Goal: Information Seeking & Learning: Learn about a topic

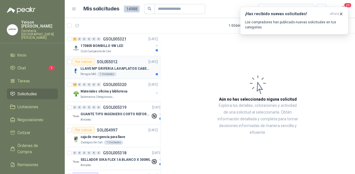
click at [128, 74] on div "Perugia SAS 1 Unidades" at bounding box center [119, 74] width 77 height 5
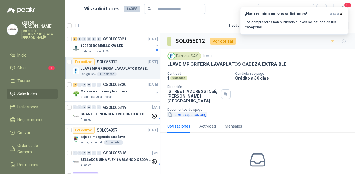
click at [185, 112] on button "llave lavaplatos.png" at bounding box center [187, 115] width 40 height 6
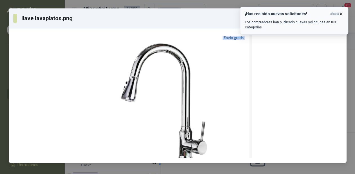
click at [340, 13] on icon "button" at bounding box center [341, 14] width 2 height 2
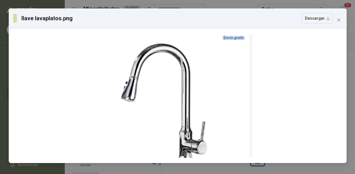
click at [339, 18] on icon "close" at bounding box center [338, 20] width 5 height 5
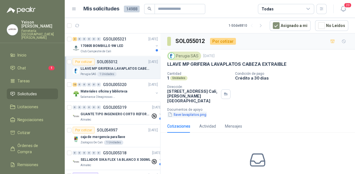
click at [175, 112] on button "llave lavaplatos.png" at bounding box center [187, 115] width 40 height 6
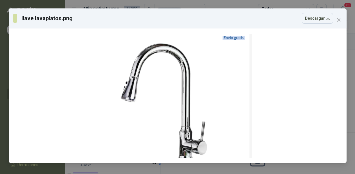
click at [338, 22] on icon "close" at bounding box center [338, 20] width 5 height 5
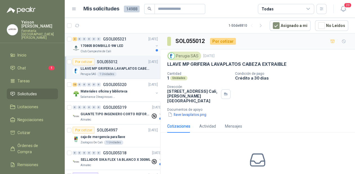
click at [119, 42] on div "2 0 0 0 0 0 GSOL005321 [DATE]" at bounding box center [116, 39] width 86 height 7
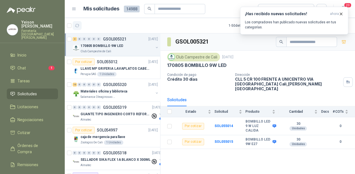
click at [78, 26] on icon "button" at bounding box center [77, 25] width 5 height 5
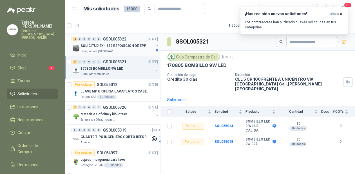
click at [101, 47] on p "SOLICITUD EX - 632 REPOSICION DE EPP" at bounding box center [114, 45] width 66 height 5
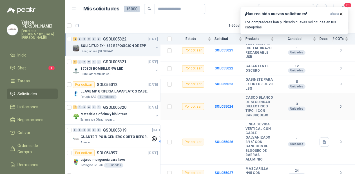
scroll to position [196, 0]
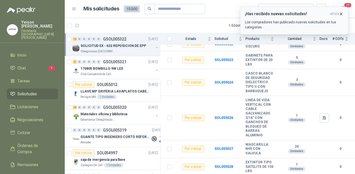
click at [341, 10] on button "¡Has recibido nuevas solicitudes! ahora Los compradores han publicado nuevas so…" at bounding box center [294, 21] width 108 height 28
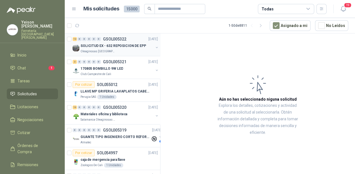
click at [133, 44] on p "SOLICITUD EX - 632 REPOSICION DE EPP" at bounding box center [114, 45] width 66 height 5
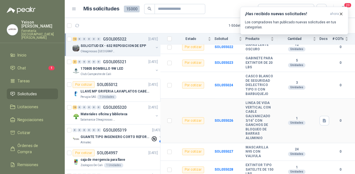
scroll to position [196, 0]
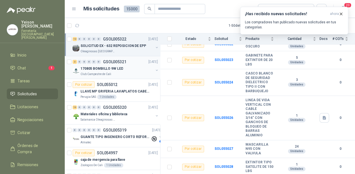
click at [99, 66] on p "170805 BOMBILLO 9W LED" at bounding box center [102, 68] width 43 height 5
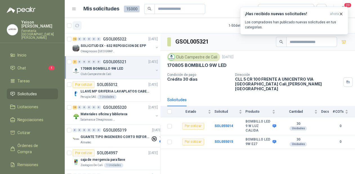
click at [76, 26] on icon "button" at bounding box center [77, 25] width 4 height 3
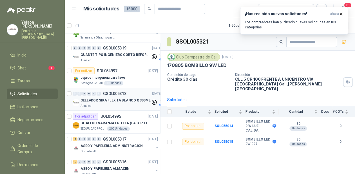
scroll to position [90, 0]
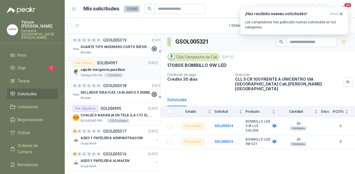
click at [104, 70] on p "caja de mergencia para llave" at bounding box center [103, 69] width 45 height 5
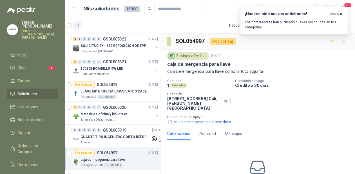
click at [77, 26] on icon "button" at bounding box center [77, 25] width 5 height 5
click at [80, 27] on button "button" at bounding box center [77, 25] width 9 height 9
click at [73, 21] on button "button" at bounding box center [77, 25] width 9 height 9
click at [82, 26] on article "1 - 50 de 8811 Asignado a mi No Leídos" at bounding box center [210, 25] width 290 height 15
click at [81, 26] on button "button" at bounding box center [77, 25] width 9 height 9
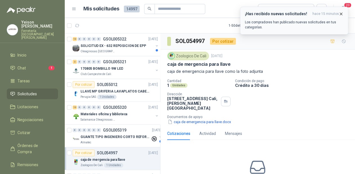
click at [340, 12] on icon "button" at bounding box center [341, 14] width 5 height 5
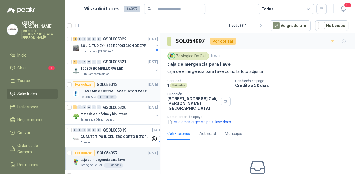
click at [112, 92] on p "LLAVE MP GRIFERIA LAVAPLATOS CABEZA EXTRAIBLE" at bounding box center [116, 91] width 70 height 5
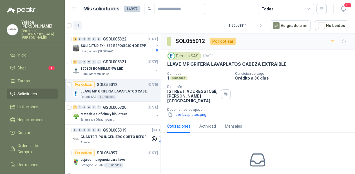
click at [79, 25] on icon "button" at bounding box center [77, 25] width 5 height 5
click at [189, 112] on button "llave lavaplatos.png" at bounding box center [187, 115] width 40 height 6
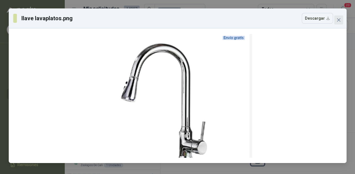
click at [338, 18] on icon "close" at bounding box center [338, 20] width 5 height 5
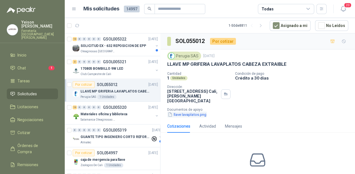
click at [175, 112] on button "llave lavaplatos.png" at bounding box center [187, 115] width 40 height 6
